Goal: Task Accomplishment & Management: Complete application form

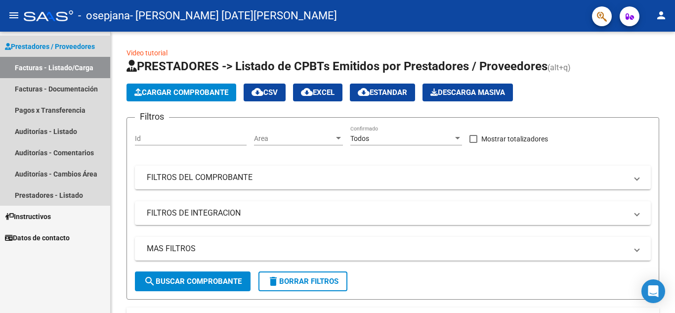
click at [68, 69] on link "Facturas - Listado/Carga" at bounding box center [55, 67] width 110 height 21
click at [75, 112] on link "Pagos x Transferencia" at bounding box center [55, 109] width 110 height 21
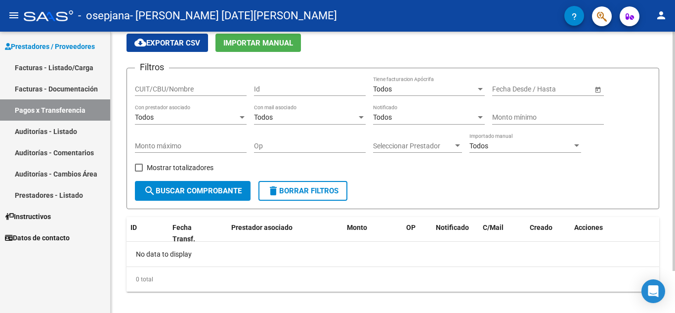
scroll to position [49, 0]
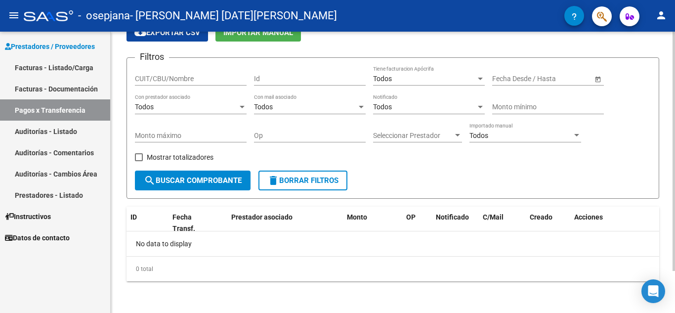
click at [674, 204] on div at bounding box center [673, 193] width 2 height 239
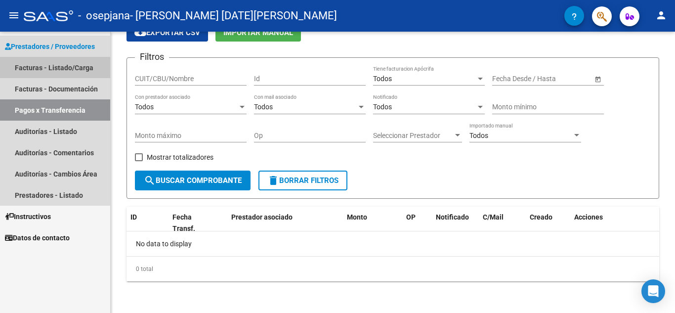
click at [53, 72] on link "Facturas - Listado/Carga" at bounding box center [55, 67] width 110 height 21
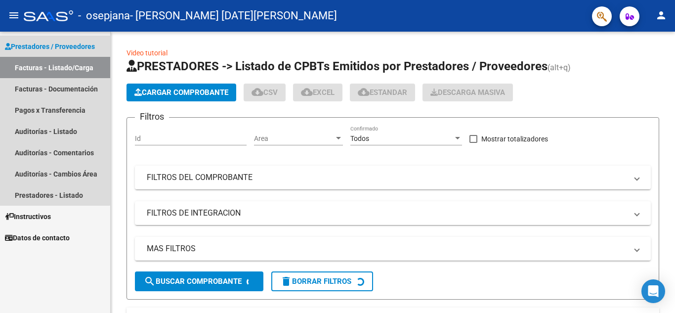
click at [53, 72] on link "Facturas - Listado/Carga" at bounding box center [55, 67] width 110 height 21
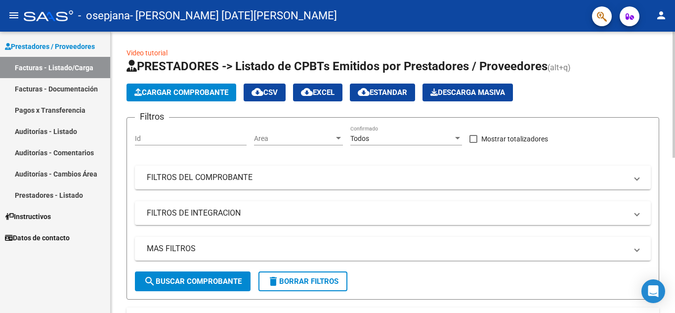
click at [195, 89] on span "Cargar Comprobante" at bounding box center [181, 92] width 94 height 9
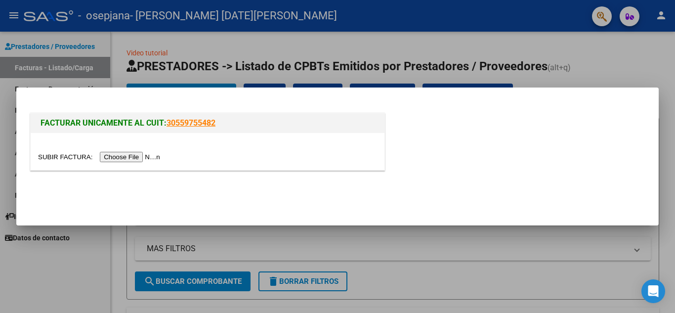
click at [140, 67] on div at bounding box center [337, 156] width 675 height 313
